Goal: Find specific page/section: Find specific page/section

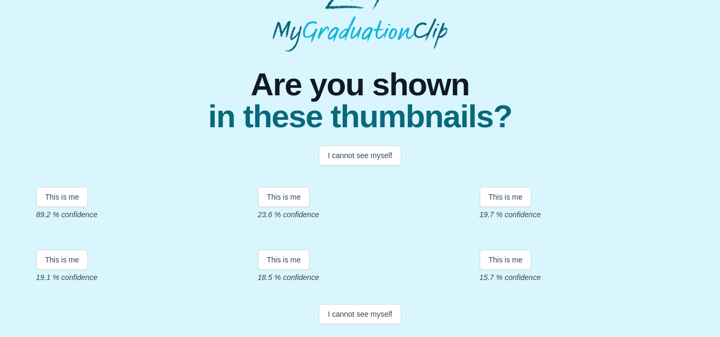
scroll to position [113, 0]
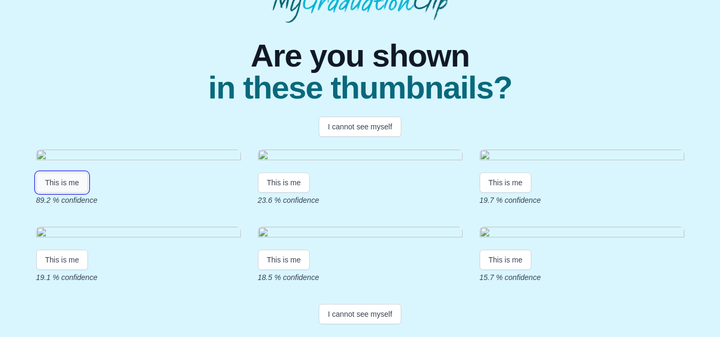
click at [58, 193] on button "This is me" at bounding box center [62, 183] width 52 height 20
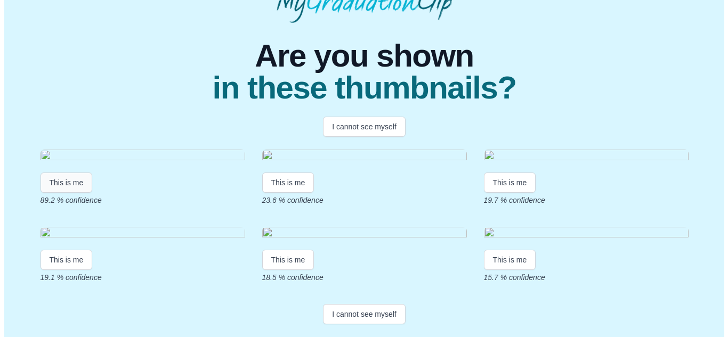
scroll to position [0, 0]
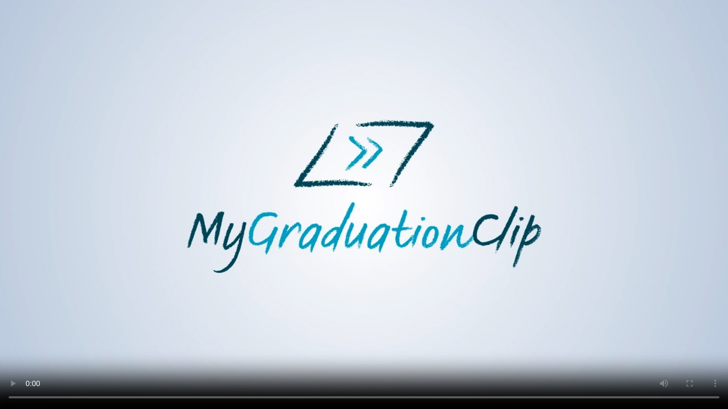
click at [18, 221] on video at bounding box center [364, 204] width 728 height 409
